Goal: Task Accomplishment & Management: Manage account settings

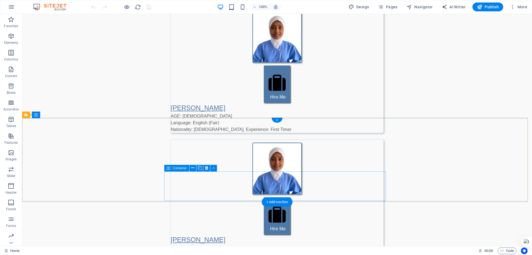
scroll to position [1026, 0]
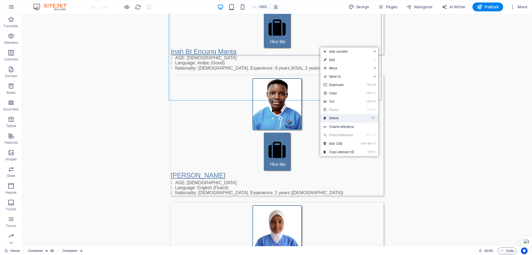
click at [332, 117] on link "⌦ Delete" at bounding box center [338, 118] width 37 height 8
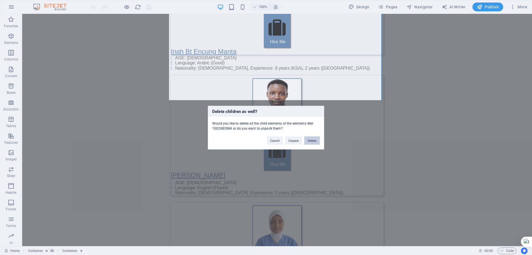
click at [315, 140] on button "Delete" at bounding box center [312, 140] width 16 height 8
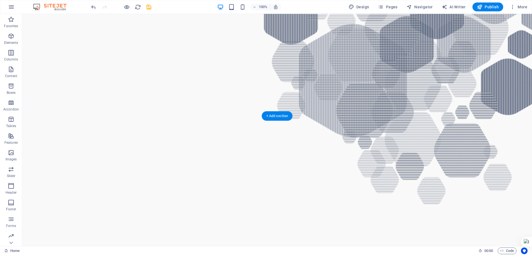
scroll to position [693, 0]
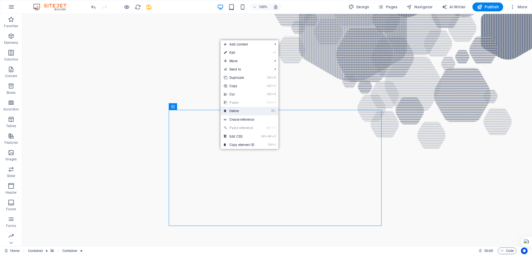
click at [236, 110] on link "⌦ Delete" at bounding box center [239, 111] width 37 height 8
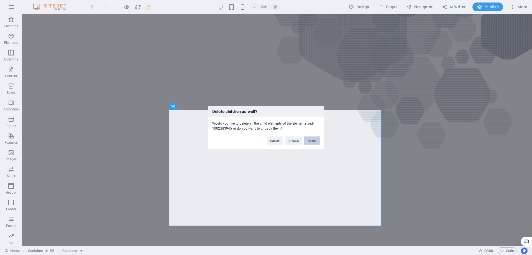
click at [314, 141] on button "Delete" at bounding box center [312, 140] width 16 height 8
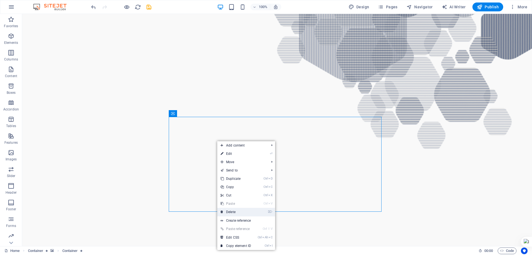
click at [235, 211] on link "⌦ Delete" at bounding box center [235, 212] width 37 height 8
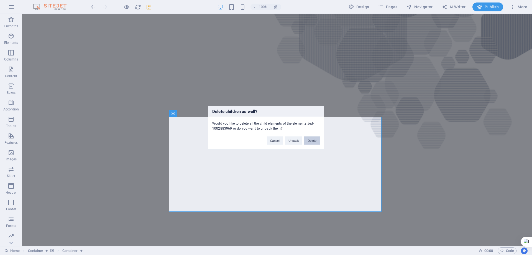
click at [312, 141] on button "Delete" at bounding box center [312, 140] width 16 height 8
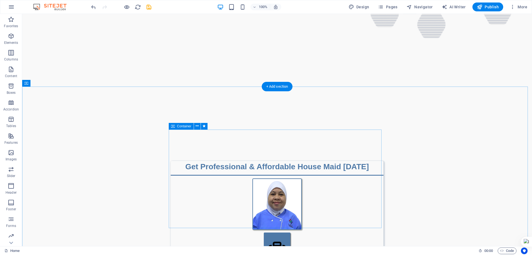
scroll to position [804, 0]
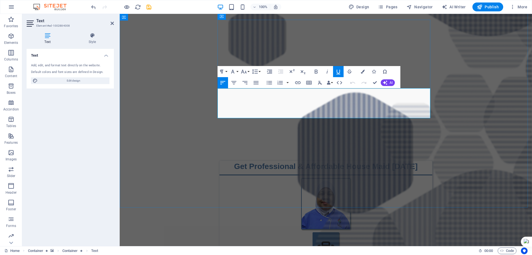
drag, startPoint x: 218, startPoint y: 93, endPoint x: 347, endPoint y: 115, distance: 130.5
copy div "[PERSON_NAME] AGE: [DEMOGRAPHIC_DATA] Language: English (Good), Arabic (Fair) N…"
drag, startPoint x: 375, startPoint y: 82, endPoint x: 352, endPoint y: 68, distance: 26.6
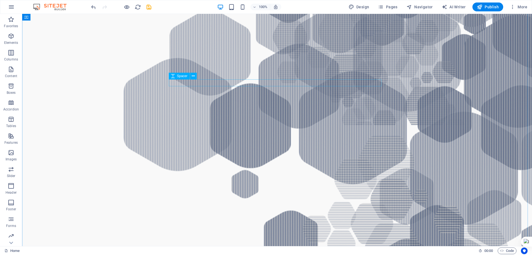
scroll to position [416, 0]
select select "px"
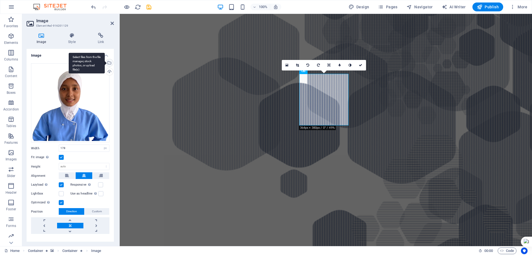
click at [108, 62] on div "Select files from the file manager, stock photos, or upload file(s)" at bounding box center [109, 63] width 8 height 8
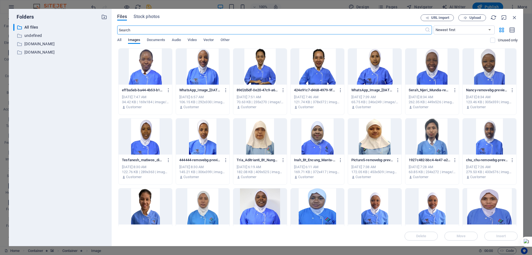
click at [152, 69] on div at bounding box center [145, 67] width 53 height 36
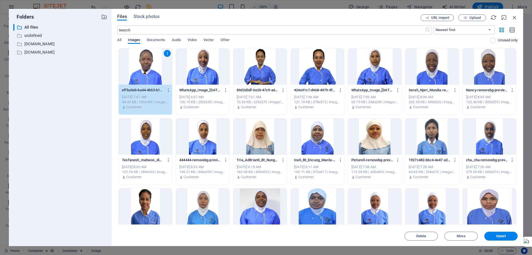
click at [152, 69] on div "1" at bounding box center [145, 67] width 53 height 36
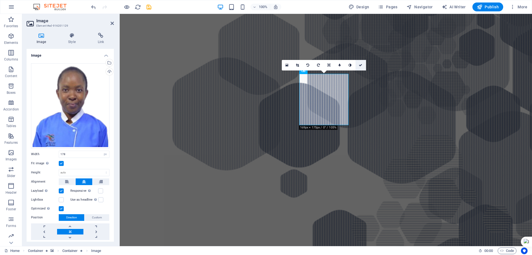
click at [361, 65] on icon at bounding box center [360, 64] width 3 height 3
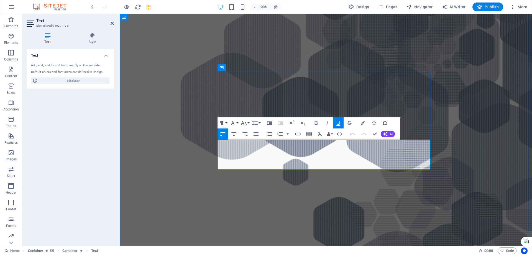
drag, startPoint x: 218, startPoint y: 144, endPoint x: 314, endPoint y: 165, distance: 98.1
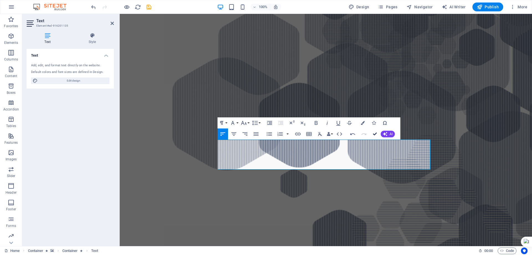
drag, startPoint x: 375, startPoint y: 134, endPoint x: 349, endPoint y: 120, distance: 29.5
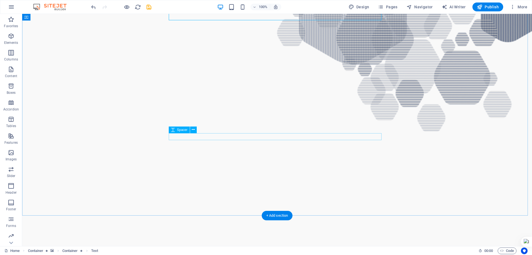
scroll to position [721, 0]
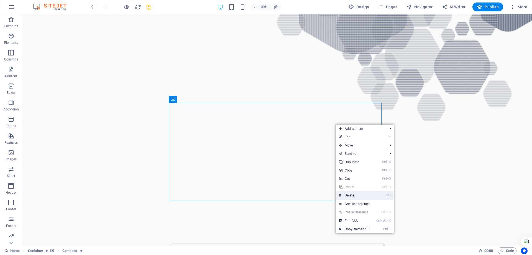
click at [348, 195] on link "⌦ Delete" at bounding box center [354, 195] width 37 height 8
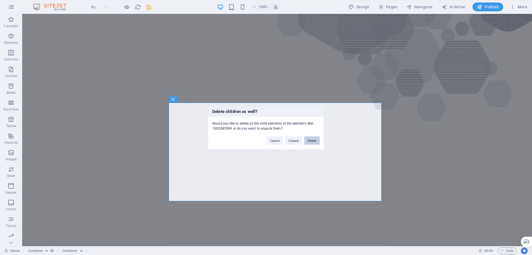
click at [311, 139] on button "Delete" at bounding box center [312, 140] width 16 height 8
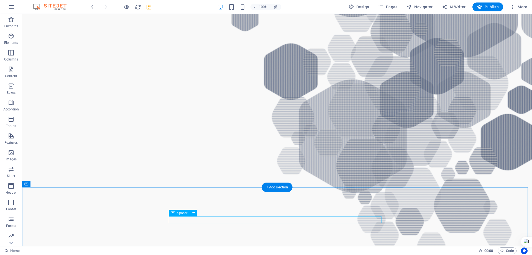
scroll to position [610, 0]
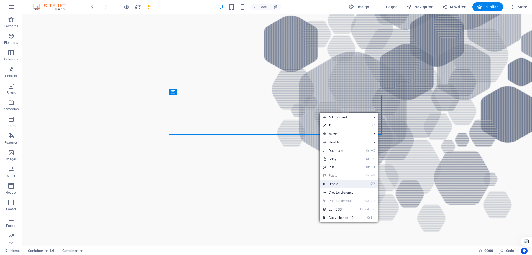
click at [334, 184] on link "⌦ Delete" at bounding box center [338, 184] width 37 height 8
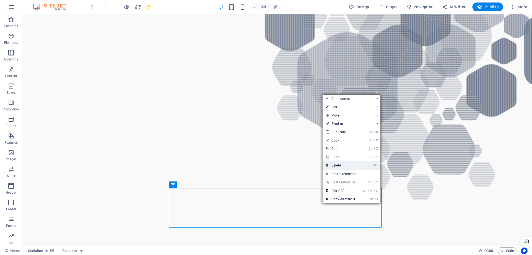
click at [338, 163] on link "⌦ Delete" at bounding box center [341, 165] width 37 height 8
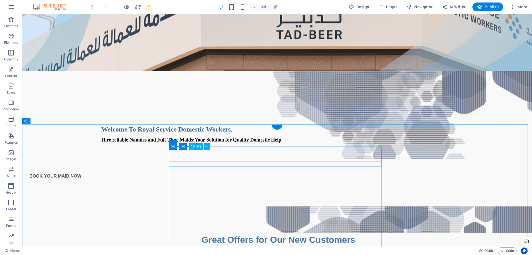
scroll to position [83, 0]
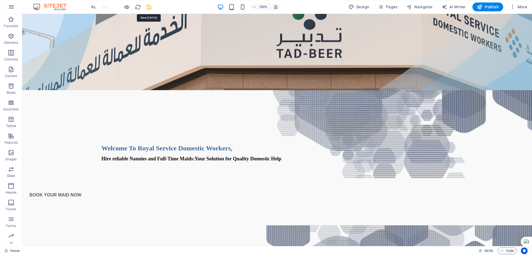
click at [149, 7] on icon "save" at bounding box center [149, 7] width 6 height 6
click at [392, 6] on span "Pages" at bounding box center [387, 7] width 19 height 6
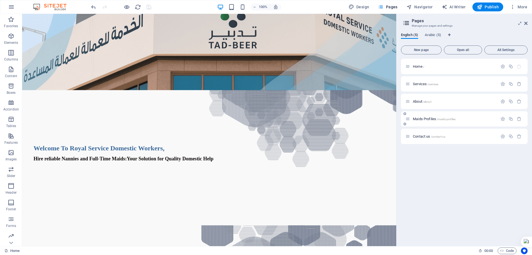
click at [422, 118] on span "Maids Profiles /maids-profiles" at bounding box center [434, 119] width 43 height 4
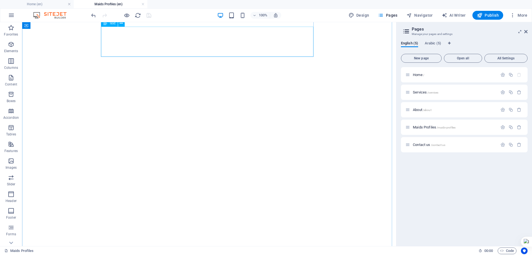
scroll to position [638, 0]
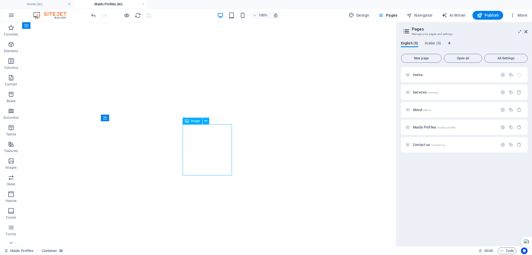
select select "px"
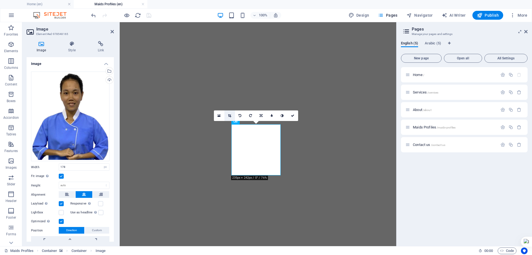
click at [230, 116] on icon at bounding box center [229, 115] width 3 height 3
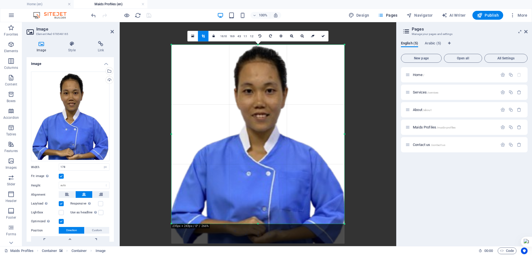
drag, startPoint x: 265, startPoint y: 127, endPoint x: 266, endPoint y: 138, distance: 10.8
click at [266, 138] on div at bounding box center [258, 144] width 173 height 199
click at [321, 33] on link at bounding box center [323, 36] width 11 height 11
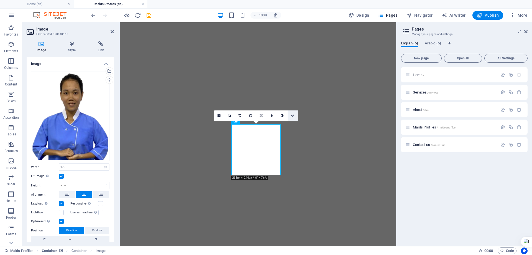
click at [294, 114] on link at bounding box center [293, 115] width 11 height 11
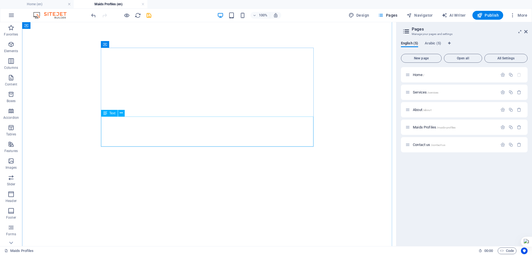
scroll to position [0, 0]
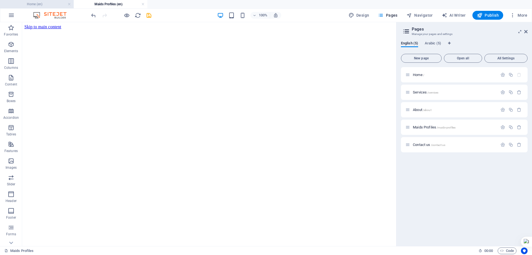
click at [39, 3] on h4 "Home (en)" at bounding box center [37, 4] width 74 height 6
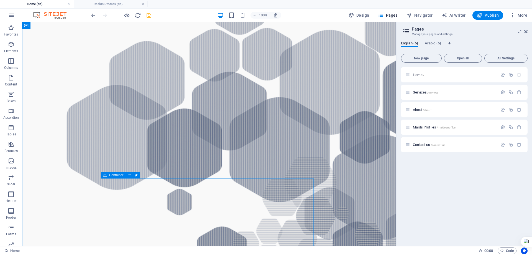
scroll to position [443, 0]
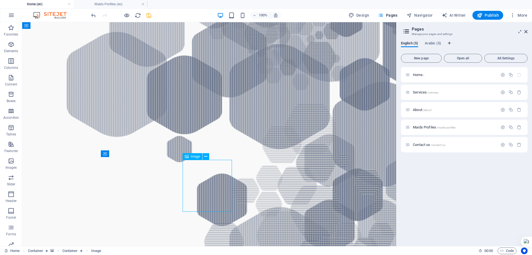
select select "px"
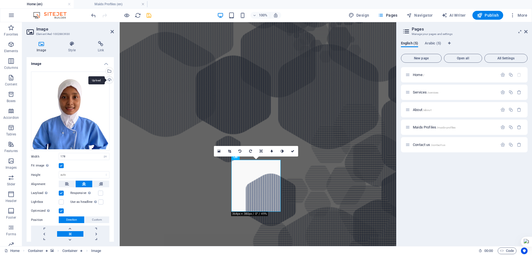
click at [109, 80] on div "Upload" at bounding box center [109, 80] width 8 height 8
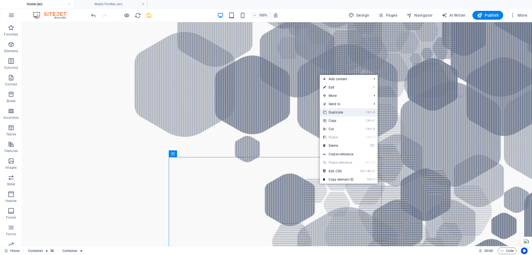
drag, startPoint x: 338, startPoint y: 113, endPoint x: 316, endPoint y: 90, distance: 31.6
click at [338, 113] on link "Ctrl D Duplicate" at bounding box center [338, 112] width 37 height 8
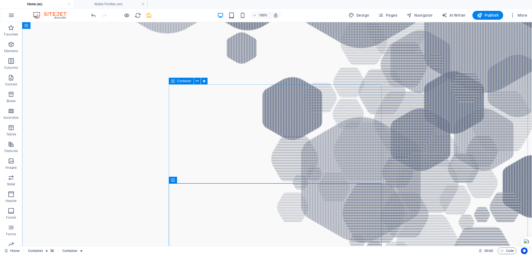
scroll to position [615, 0]
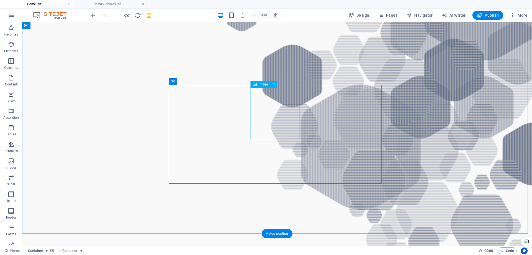
select select "px"
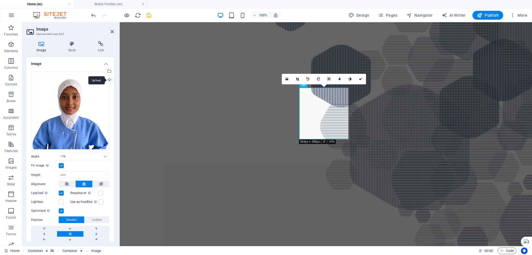
click at [108, 78] on div "Upload" at bounding box center [109, 80] width 8 height 8
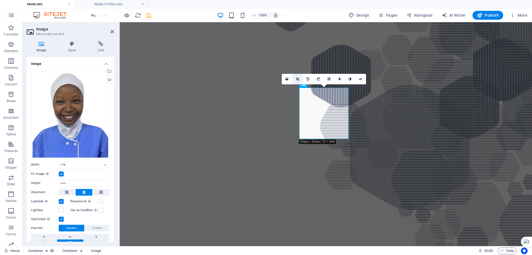
click at [297, 78] on icon at bounding box center [297, 78] width 3 height 3
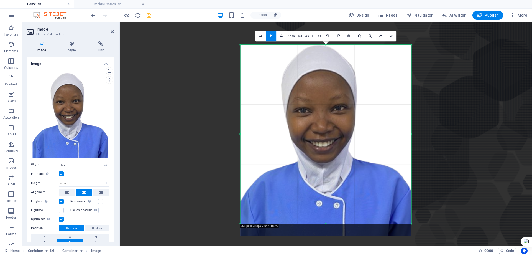
drag, startPoint x: 339, startPoint y: 94, endPoint x: 339, endPoint y: 102, distance: 7.5
click at [339, 102] on div at bounding box center [325, 140] width 171 height 191
click at [391, 36] on icon at bounding box center [390, 35] width 3 height 3
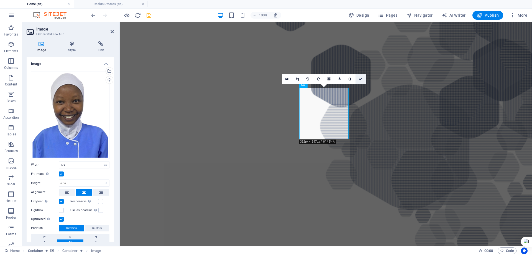
click at [359, 78] on icon at bounding box center [360, 78] width 3 height 3
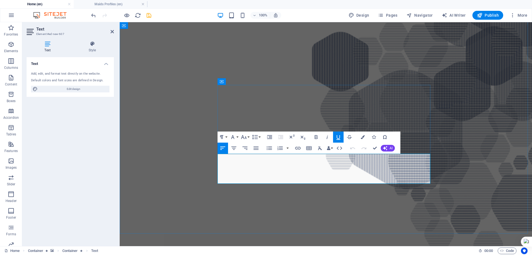
drag, startPoint x: 269, startPoint y: 159, endPoint x: 219, endPoint y: 159, distance: 50.2
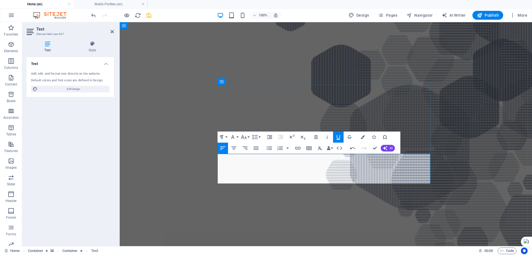
scroll to position [0, 2]
drag, startPoint x: 255, startPoint y: 159, endPoint x: 219, endPoint y: 159, distance: 36.0
click at [242, 136] on icon "button" at bounding box center [244, 137] width 7 height 7
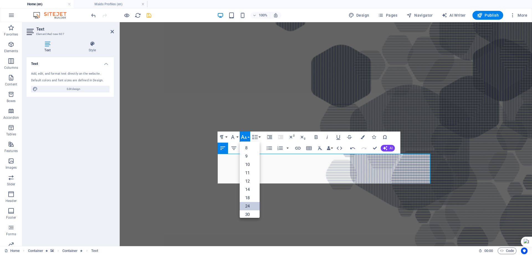
click at [246, 207] on link "24" at bounding box center [250, 206] width 20 height 8
click at [336, 136] on icon "button" at bounding box center [338, 137] width 7 height 7
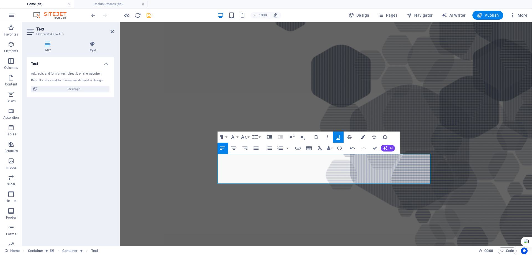
click at [362, 136] on icon "button" at bounding box center [363, 137] width 4 height 4
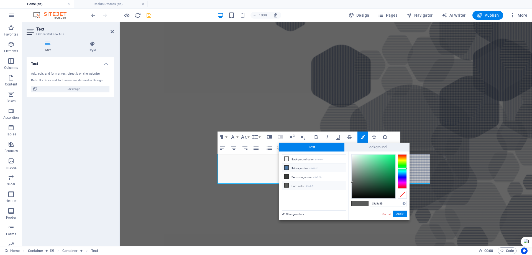
click at [294, 169] on li "Primary color #4e79a7" at bounding box center [314, 167] width 64 height 9
type input "#4e79a7"
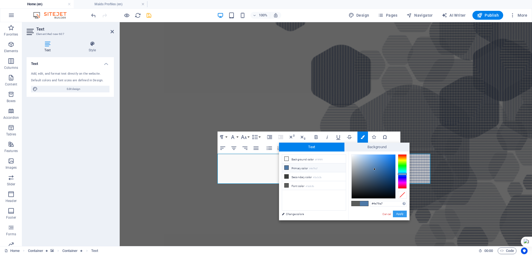
click at [398, 212] on button "Apply" at bounding box center [400, 213] width 14 height 7
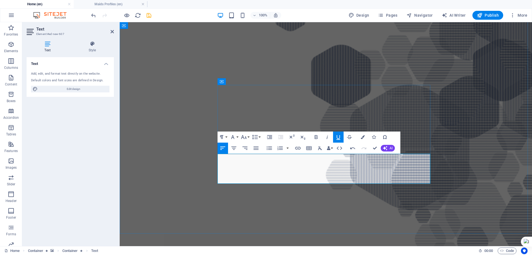
drag, startPoint x: 265, startPoint y: 173, endPoint x: 257, endPoint y: 174, distance: 7.6
drag, startPoint x: 262, startPoint y: 180, endPoint x: 240, endPoint y: 180, distance: 21.6
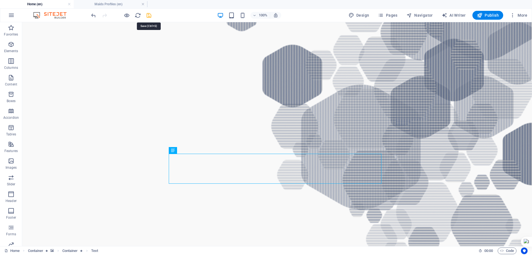
click at [149, 15] on icon "save" at bounding box center [149, 15] width 6 height 6
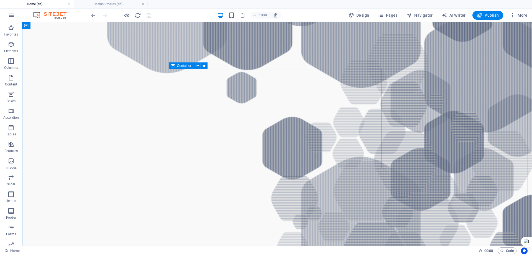
scroll to position [531, 0]
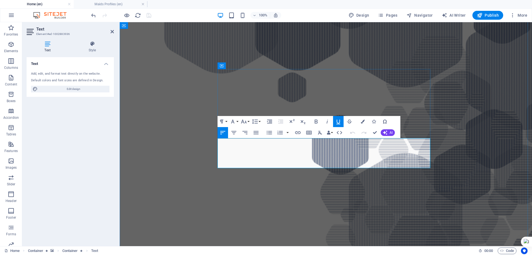
drag, startPoint x: 219, startPoint y: 143, endPoint x: 273, endPoint y: 143, distance: 53.8
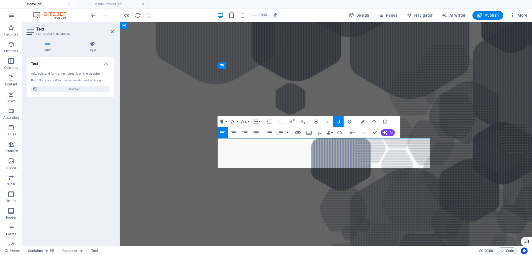
scroll to position [0, 1]
drag, startPoint x: 248, startPoint y: 143, endPoint x: 219, endPoint y: 144, distance: 28.6
click at [246, 122] on icon "button" at bounding box center [244, 121] width 6 height 4
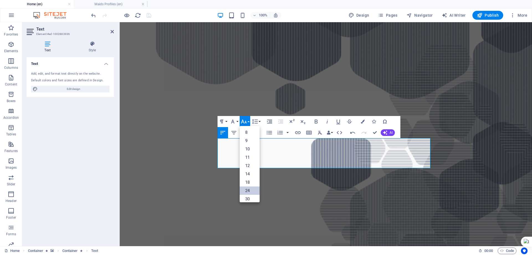
click at [249, 188] on link "24" at bounding box center [250, 190] width 20 height 8
click at [338, 121] on icon "button" at bounding box center [338, 121] width 7 height 7
click at [362, 120] on icon "button" at bounding box center [363, 121] width 4 height 4
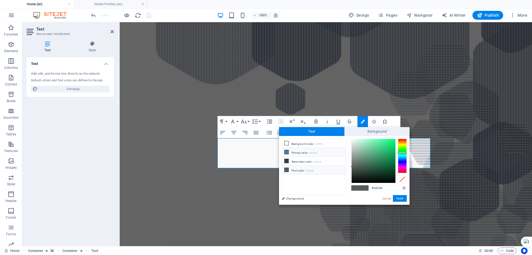
click at [302, 154] on li "Primary color #4e79a7" at bounding box center [314, 152] width 64 height 9
type input "#4e79a7"
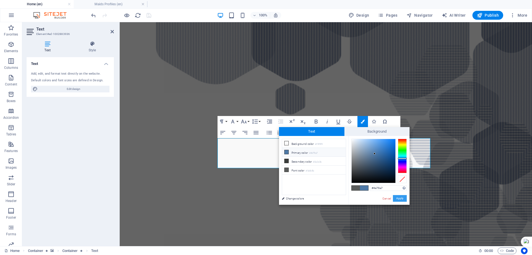
click at [401, 197] on button "Apply" at bounding box center [400, 198] width 14 height 7
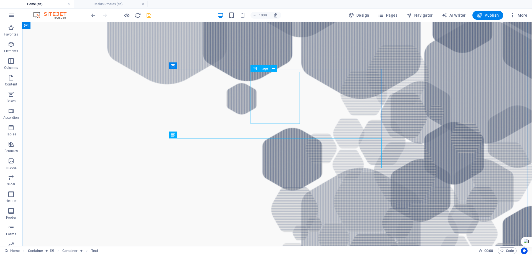
select select "px"
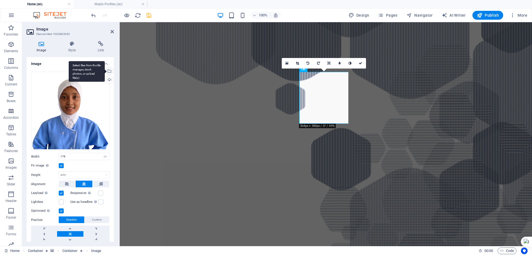
click at [105, 70] on div "Select files from the file manager, stock photos, or upload file(s)" at bounding box center [87, 71] width 36 height 21
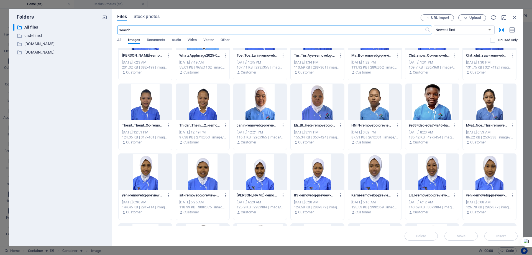
scroll to position [305, 0]
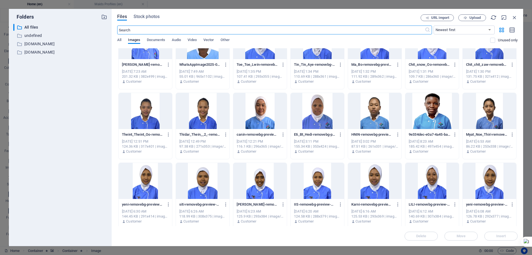
click at [491, 113] on div at bounding box center [489, 111] width 53 height 36
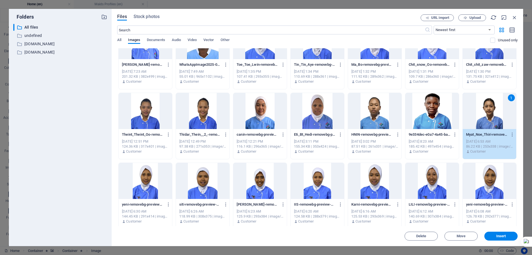
click at [491, 113] on div "1" at bounding box center [489, 111] width 53 height 36
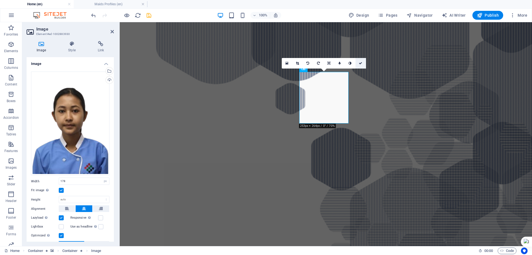
click at [361, 63] on icon at bounding box center [360, 63] width 3 height 3
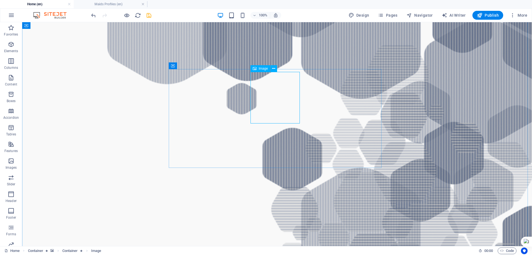
select select "px"
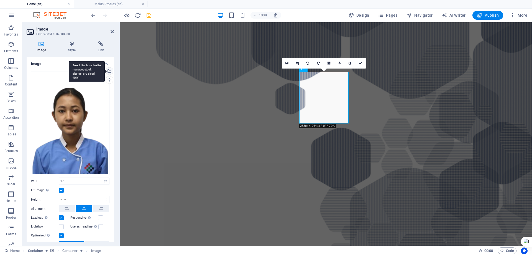
click at [105, 71] on div "Select files from the file manager, stock photos, or upload file(s)" at bounding box center [87, 71] width 36 height 21
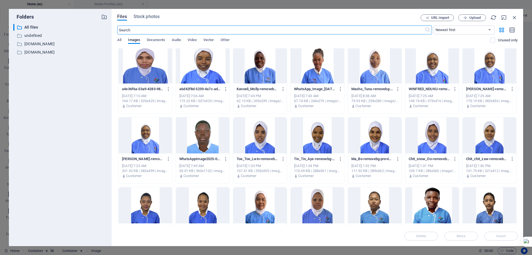
scroll to position [277, 0]
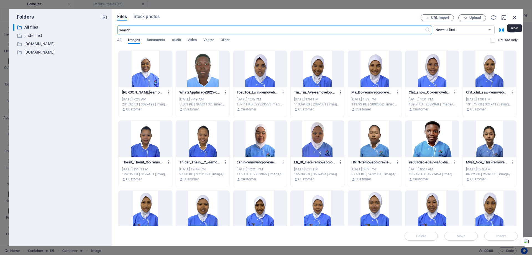
click at [516, 16] on icon "button" at bounding box center [515, 17] width 6 height 6
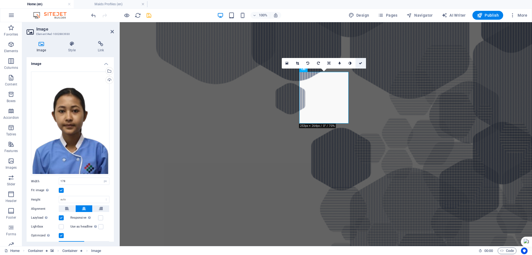
drag, startPoint x: 360, startPoint y: 62, endPoint x: 282, endPoint y: 38, distance: 81.5
click at [360, 62] on icon at bounding box center [360, 63] width 3 height 3
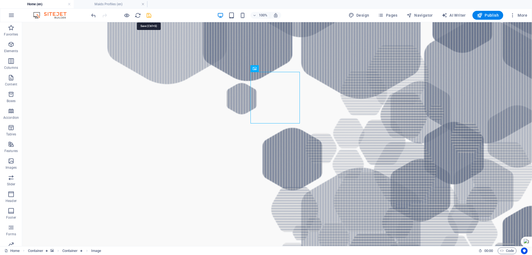
click at [150, 16] on icon "save" at bounding box center [149, 15] width 6 height 6
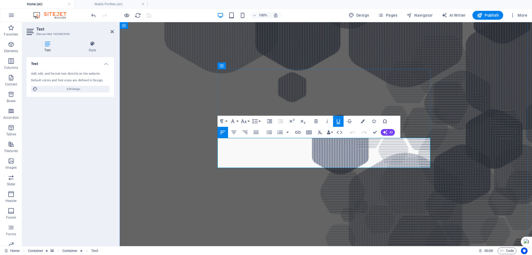
drag, startPoint x: 219, startPoint y: 142, endPoint x: 316, endPoint y: 164, distance: 99.1
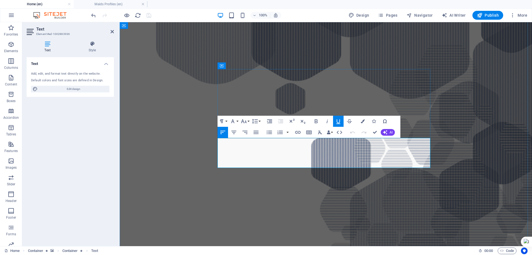
copy div "Myat Noe Thiri AGE: [DEMOGRAPHIC_DATA] Language: English (Fair) Nationality: [D…"
drag, startPoint x: 374, startPoint y: 129, endPoint x: 350, endPoint y: 106, distance: 33.1
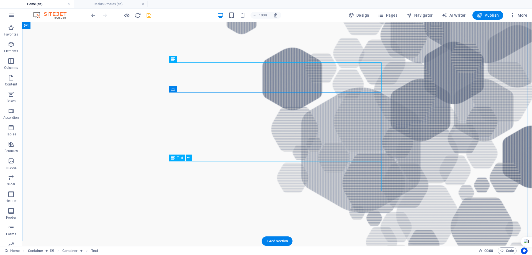
scroll to position [615, 0]
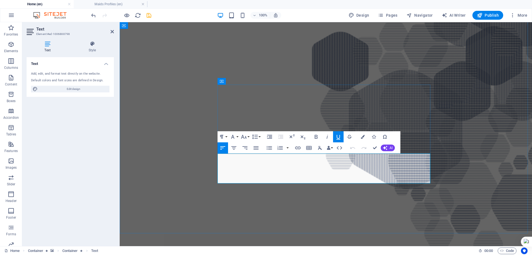
drag, startPoint x: 219, startPoint y: 158, endPoint x: 353, endPoint y: 179, distance: 135.3
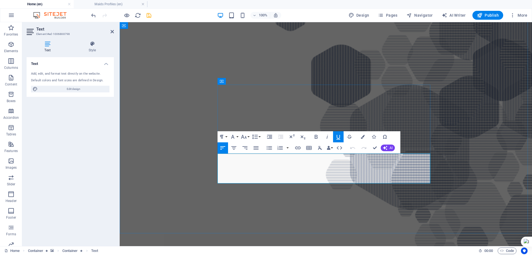
copy div "[PERSON_NAME] AGE: [DEMOGRAPHIC_DATA] Language: English (Good) Nationality: [DE…"
drag, startPoint x: 375, startPoint y: 147, endPoint x: 173, endPoint y: 50, distance: 224.8
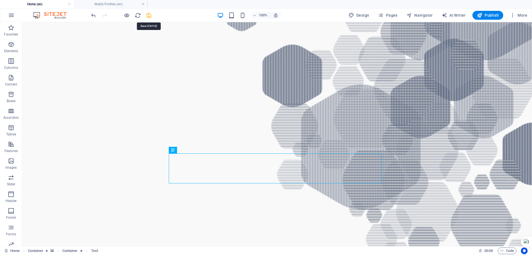
click at [149, 15] on icon "save" at bounding box center [149, 15] width 6 height 6
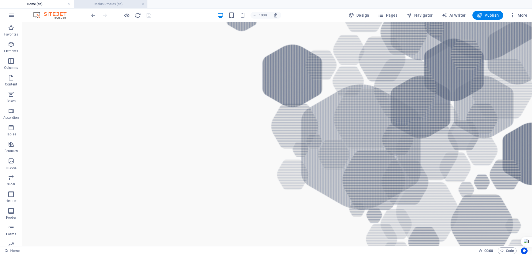
click at [120, 3] on h4 "Maids Profiles (en)" at bounding box center [111, 4] width 74 height 6
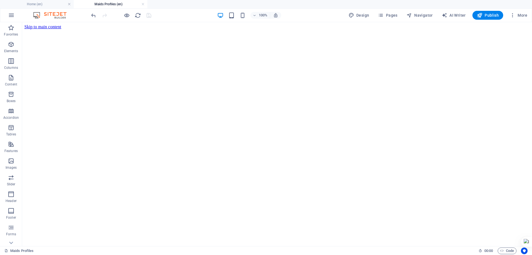
scroll to position [0, 0]
click at [392, 15] on span "Pages" at bounding box center [387, 15] width 19 height 6
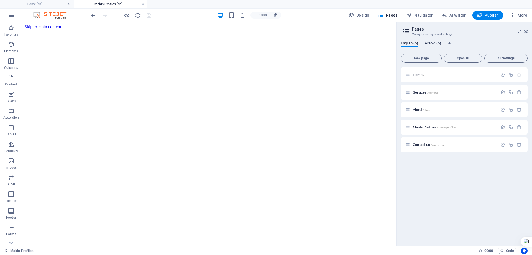
click at [432, 41] on span "Arabic (5)" at bounding box center [433, 44] width 16 height 8
click at [431, 75] on p "Home /" at bounding box center [454, 75] width 83 height 4
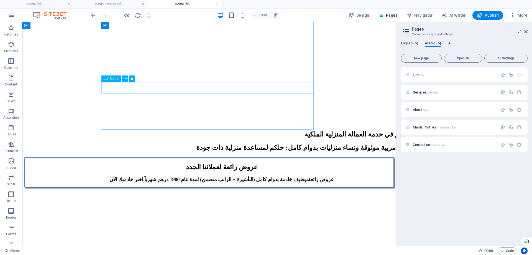
scroll to position [466, 0]
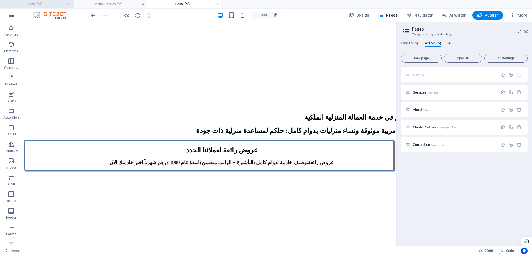
drag, startPoint x: 39, startPoint y: 3, endPoint x: 118, endPoint y: 57, distance: 95.7
click at [39, 3] on h4 "Home (en)" at bounding box center [37, 4] width 74 height 6
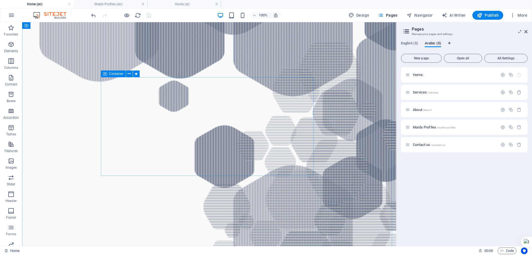
scroll to position [559, 0]
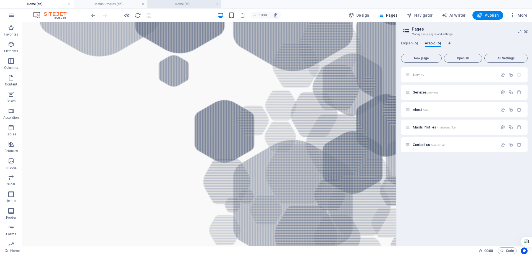
click at [183, 2] on h4 "Home (ar)" at bounding box center [184, 4] width 74 height 6
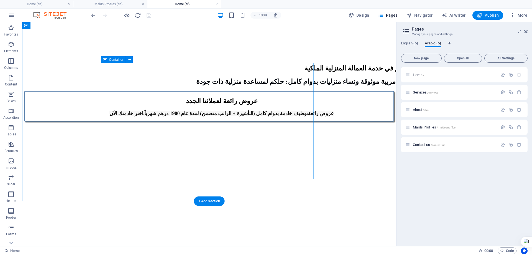
scroll to position [527, 0]
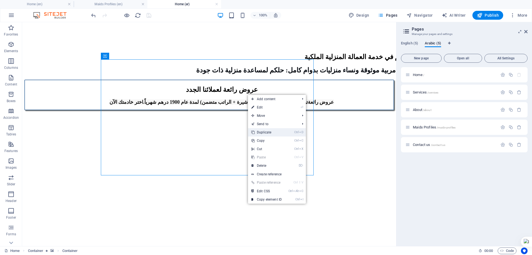
click at [264, 132] on link "Ctrl D Duplicate" at bounding box center [266, 132] width 37 height 8
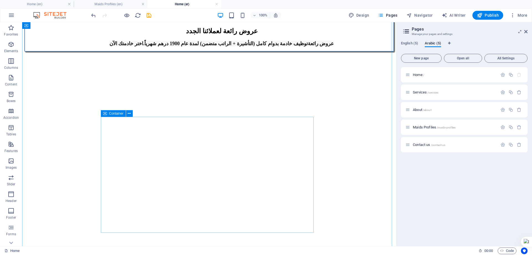
scroll to position [665, 0]
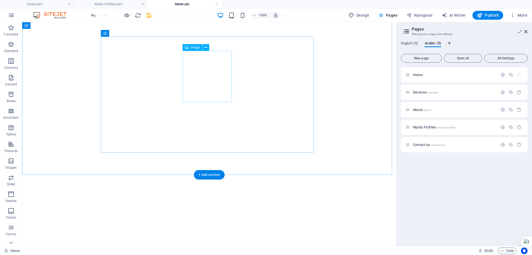
select select "px"
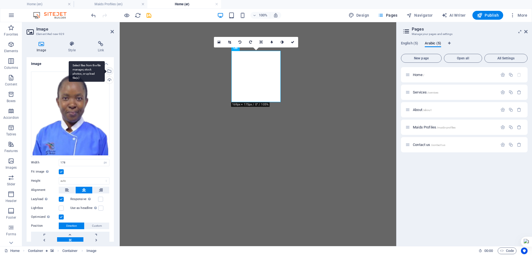
click at [108, 70] on div "Select files from the file manager, stock photos, or upload file(s)" at bounding box center [109, 71] width 8 height 8
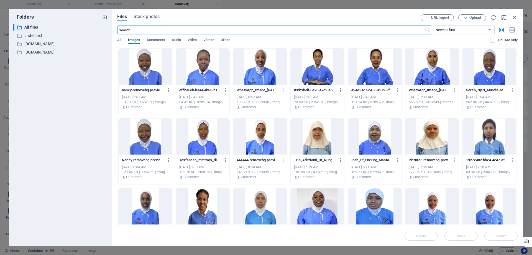
scroll to position [663, 0]
click at [145, 64] on div at bounding box center [145, 67] width 53 height 36
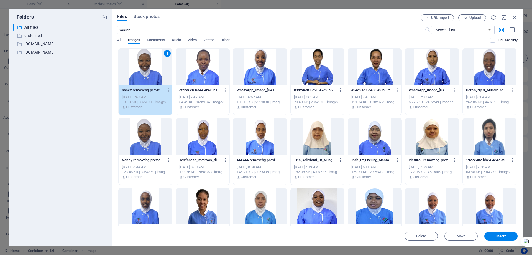
click at [145, 64] on div "1" at bounding box center [145, 67] width 53 height 36
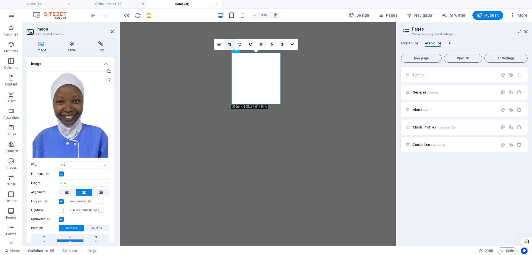
click at [230, 45] on icon at bounding box center [229, 44] width 3 height 3
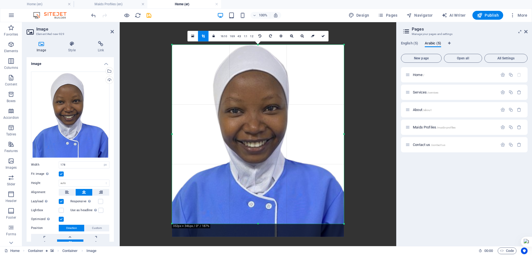
drag, startPoint x: 273, startPoint y: 90, endPoint x: 273, endPoint y: 95, distance: 5.8
click at [273, 95] on div at bounding box center [258, 141] width 172 height 192
click at [324, 35] on icon at bounding box center [323, 35] width 3 height 3
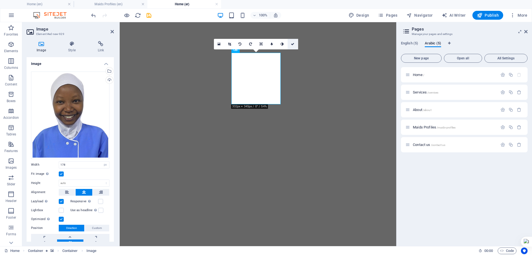
click at [294, 42] on icon at bounding box center [292, 43] width 3 height 3
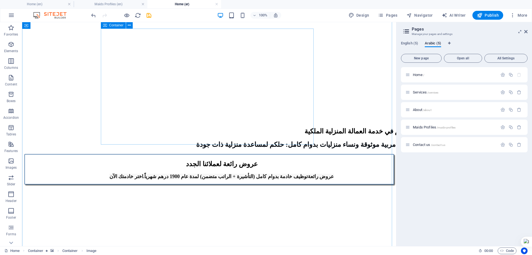
scroll to position [414, 0]
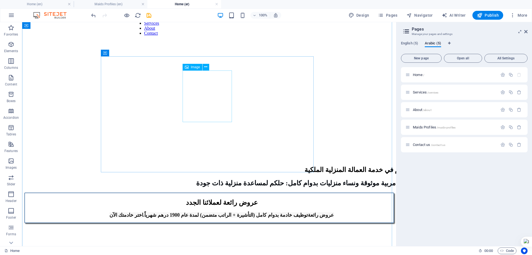
select select "px"
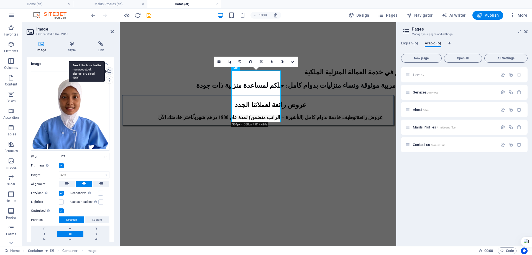
click at [105, 71] on div "Select files from the file manager, stock photos, or upload file(s)" at bounding box center [87, 71] width 36 height 21
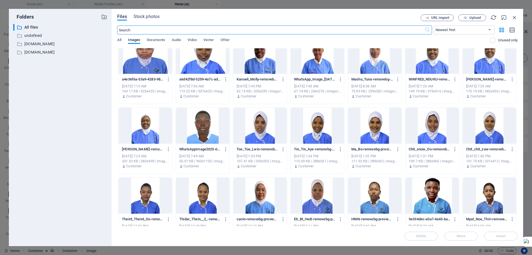
scroll to position [222, 0]
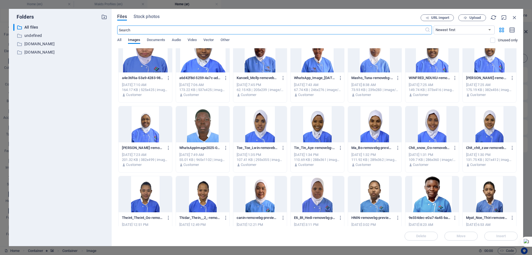
click at [479, 192] on div at bounding box center [489, 194] width 53 height 36
click at [479, 192] on div "1" at bounding box center [489, 194] width 53 height 36
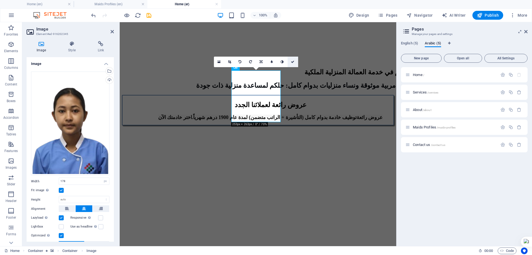
click at [293, 62] on icon at bounding box center [292, 61] width 3 height 3
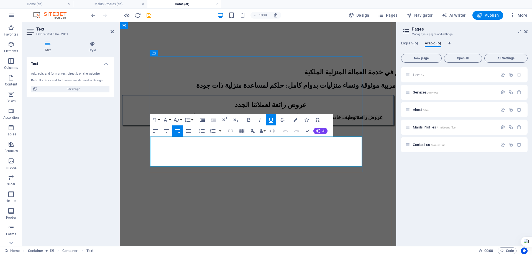
drag, startPoint x: 362, startPoint y: 140, endPoint x: 305, endPoint y: 162, distance: 61.5
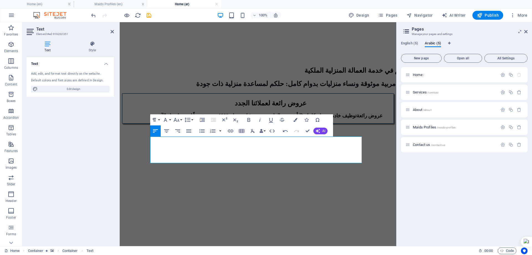
drag, startPoint x: 174, startPoint y: 140, endPoint x: 149, endPoint y: 158, distance: 30.8
click at [177, 131] on icon "button" at bounding box center [177, 130] width 5 height 3
drag, startPoint x: 336, startPoint y: 139, endPoint x: 361, endPoint y: 139, distance: 25.2
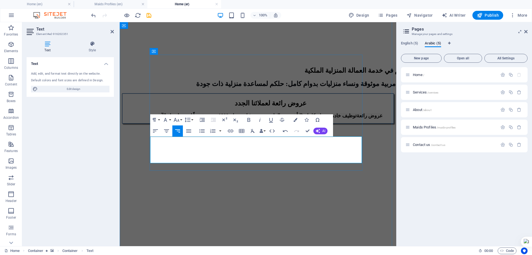
click at [180, 120] on button "Font Size" at bounding box center [177, 119] width 11 height 11
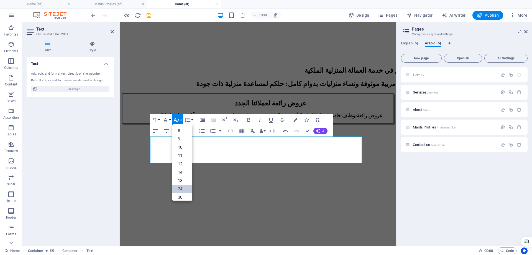
click at [183, 188] on link "24" at bounding box center [182, 189] width 20 height 8
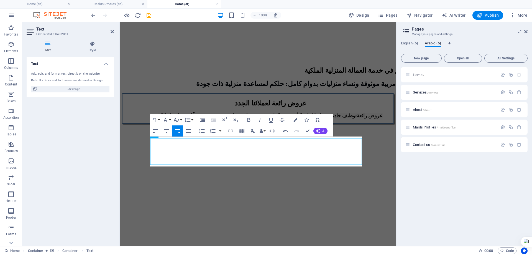
scroll to position [414, 0]
click at [271, 121] on icon "button" at bounding box center [271, 120] width 4 height 5
click at [294, 118] on icon "button" at bounding box center [296, 120] width 4 height 4
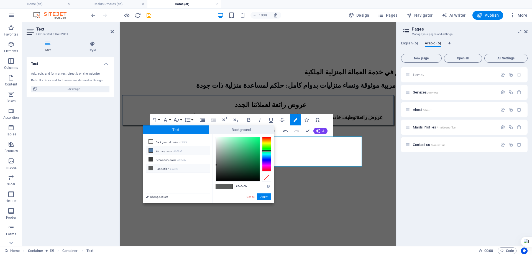
click at [160, 150] on li "Primary color #4e79a7" at bounding box center [178, 150] width 64 height 9
type input "#4e79a7"
click at [263, 197] on button "Apply" at bounding box center [264, 196] width 14 height 7
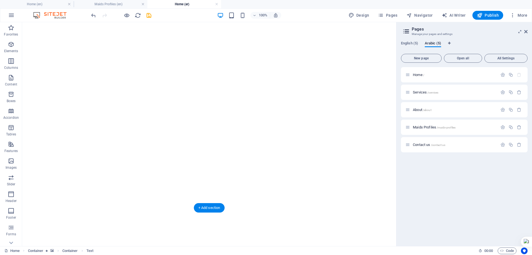
scroll to position [636, 0]
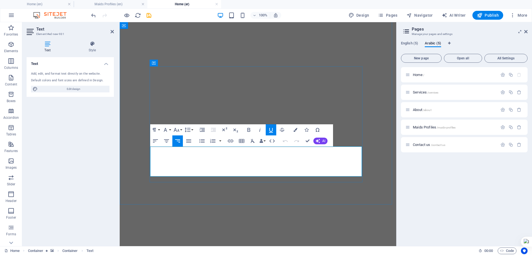
drag, startPoint x: 361, startPoint y: 151, endPoint x: 282, endPoint y: 175, distance: 82.8
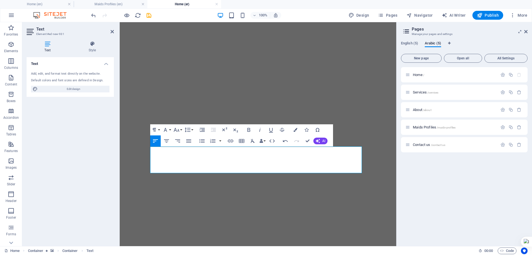
drag, startPoint x: 173, startPoint y: 149, endPoint x: 147, endPoint y: 172, distance: 34.2
drag, startPoint x: 180, startPoint y: 141, endPoint x: 185, endPoint y: 142, distance: 5.6
click at [180, 141] on icon "button" at bounding box center [177, 140] width 7 height 7
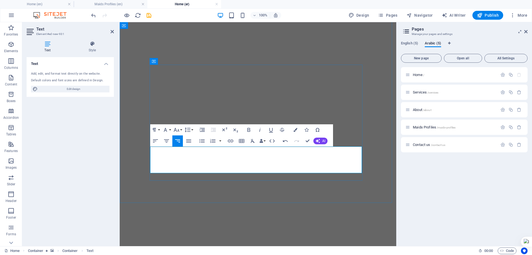
drag, startPoint x: 340, startPoint y: 149, endPoint x: 362, endPoint y: 152, distance: 22.4
click at [179, 127] on icon "button" at bounding box center [176, 129] width 7 height 7
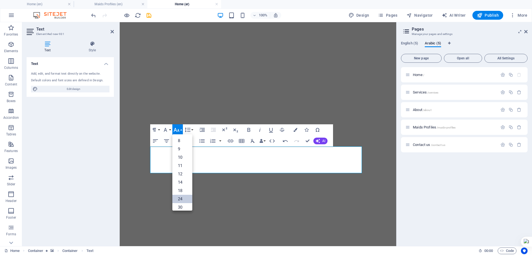
click at [182, 197] on link "24" at bounding box center [182, 199] width 20 height 8
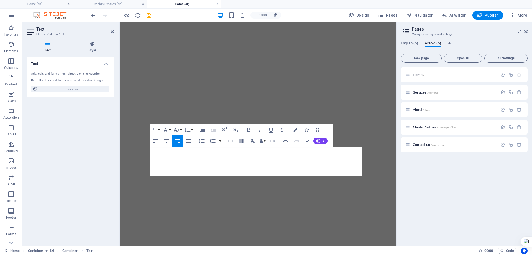
scroll to position [636, 0]
click at [272, 129] on icon "button" at bounding box center [271, 129] width 7 height 7
click at [294, 129] on icon "button" at bounding box center [296, 130] width 4 height 4
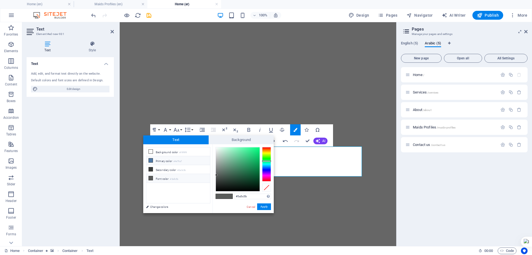
click at [172, 161] on li "Primary color #4e79a7" at bounding box center [178, 160] width 64 height 9
type input "#4e79a7"
click at [266, 206] on button "Apply" at bounding box center [264, 206] width 14 height 7
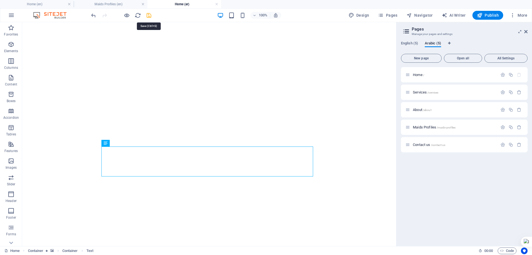
click at [149, 14] on icon "save" at bounding box center [149, 15] width 6 height 6
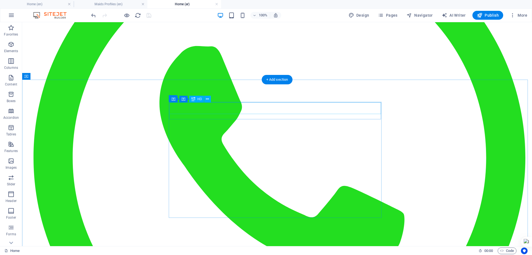
scroll to position [137, 0]
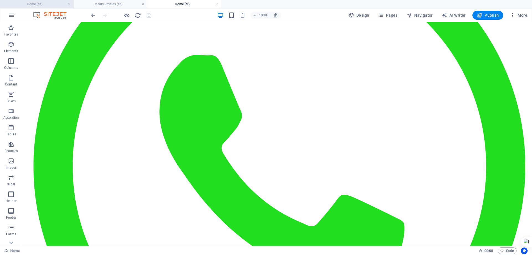
click at [40, 7] on h4 "Home (en)" at bounding box center [37, 4] width 74 height 6
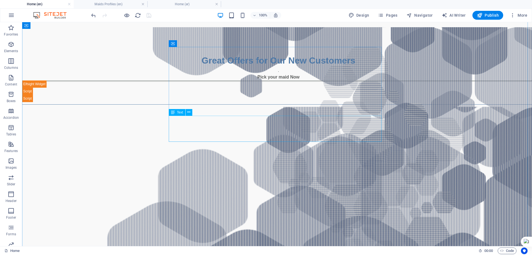
scroll to position [282, 0]
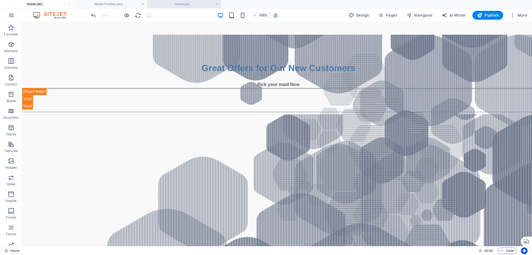
click at [182, 3] on h4 "Home (ar)" at bounding box center [184, 4] width 74 height 6
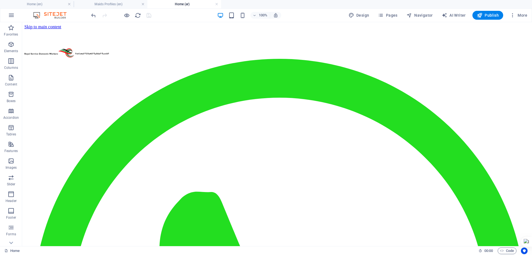
scroll to position [137, 0]
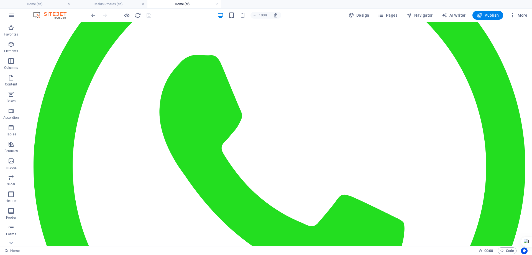
drag, startPoint x: 105, startPoint y: 3, endPoint x: 121, endPoint y: 16, distance: 20.3
click at [115, 3] on h4 "Maids Profiles (en)" at bounding box center [111, 4] width 74 height 6
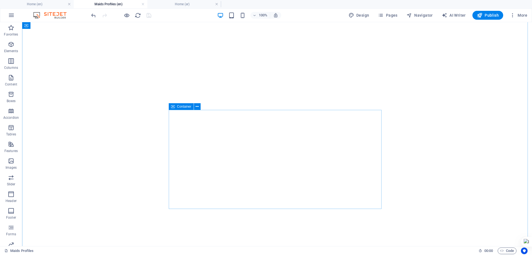
scroll to position [804, 0]
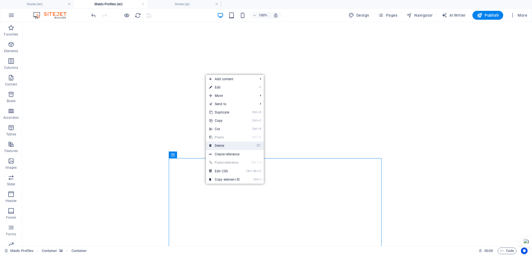
click at [221, 146] on link "⌦ Delete" at bounding box center [224, 145] width 37 height 8
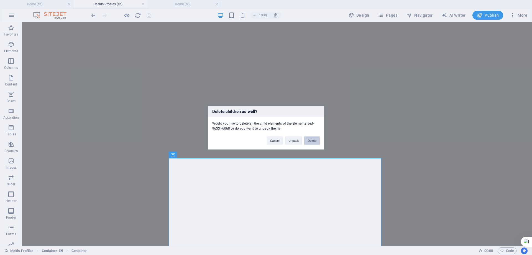
click at [310, 141] on button "Delete" at bounding box center [312, 140] width 16 height 8
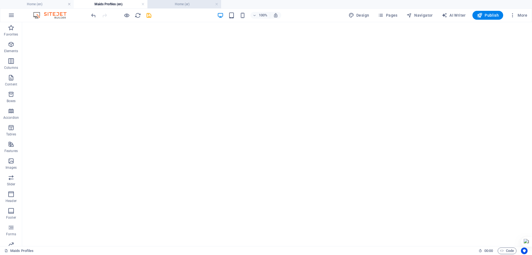
click at [186, 4] on h4 "Home (ar)" at bounding box center [184, 4] width 74 height 6
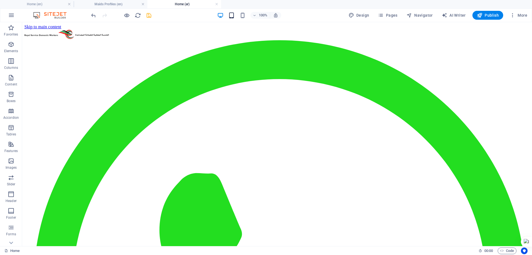
scroll to position [137, 0]
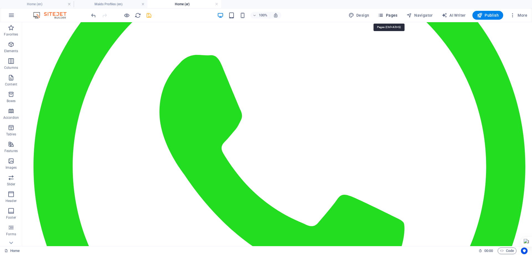
click at [392, 14] on span "Pages" at bounding box center [387, 15] width 19 height 6
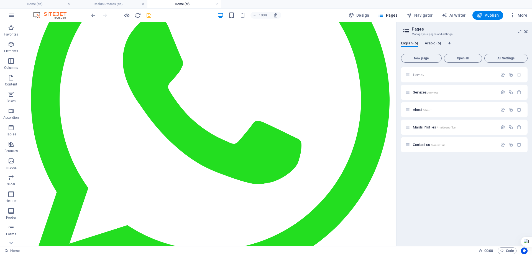
click at [433, 45] on span "Arabic (5)" at bounding box center [433, 44] width 16 height 8
click at [424, 127] on span "Maids Profiles /maids-profiles" at bounding box center [434, 127] width 43 height 4
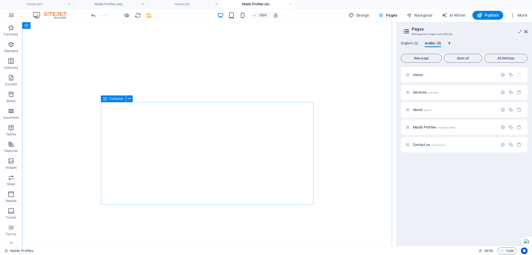
scroll to position [887, 0]
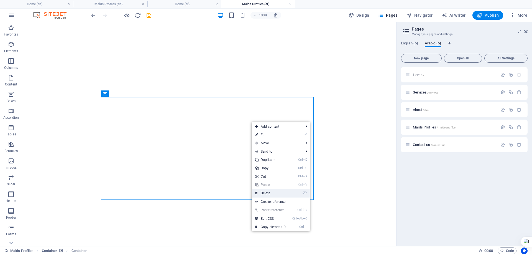
click at [268, 192] on link "⌦ Delete" at bounding box center [270, 193] width 37 height 8
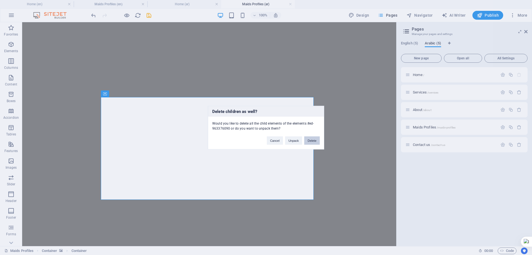
click at [313, 141] on button "Delete" at bounding box center [312, 140] width 16 height 8
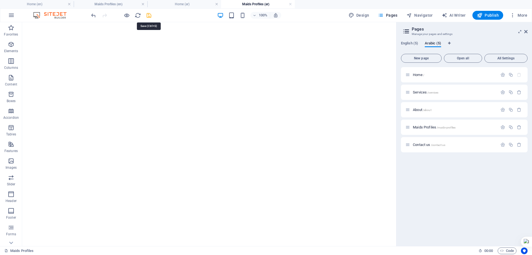
click at [149, 15] on icon "save" at bounding box center [149, 15] width 6 height 6
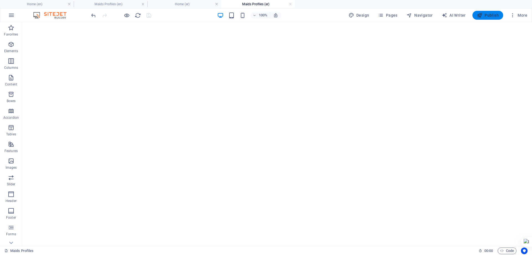
click at [487, 13] on span "Publish" at bounding box center [488, 15] width 22 height 6
